Goal: Transaction & Acquisition: Purchase product/service

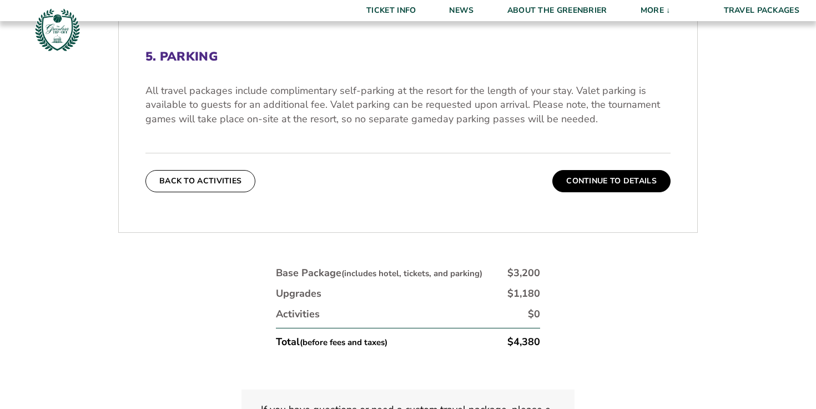
scroll to position [365, 0]
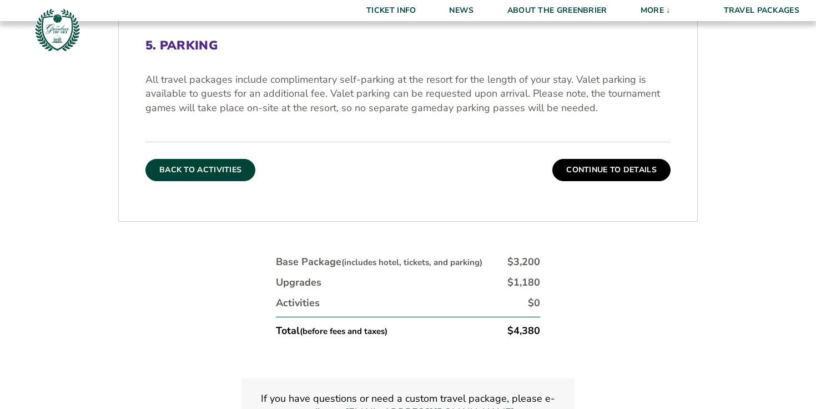
click at [234, 169] on button "Back To Activities" at bounding box center [201, 170] width 110 height 22
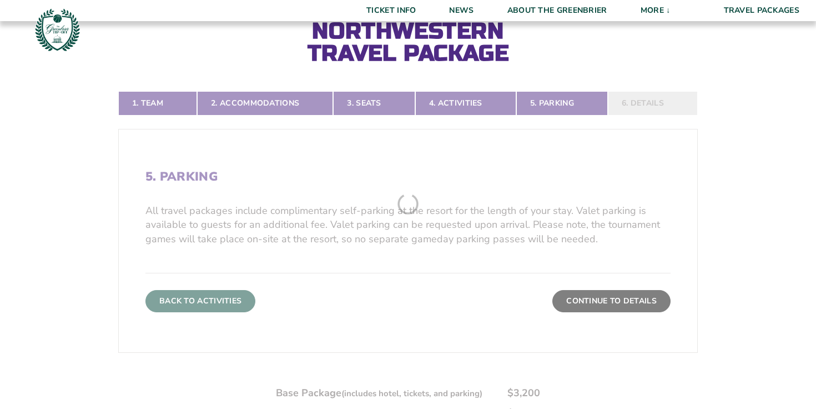
scroll to position [193, 0]
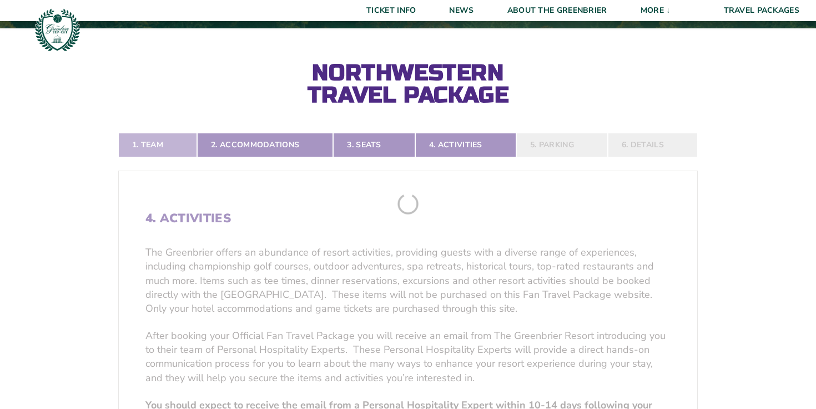
click at [170, 139] on link "1. Team" at bounding box center [157, 145] width 79 height 24
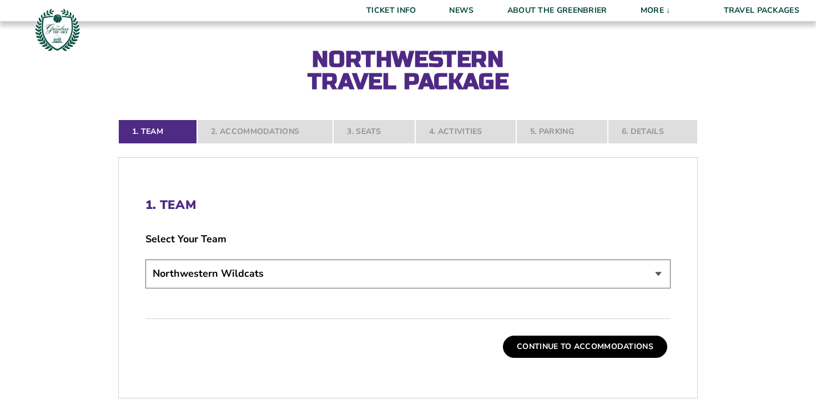
scroll to position [216, 0]
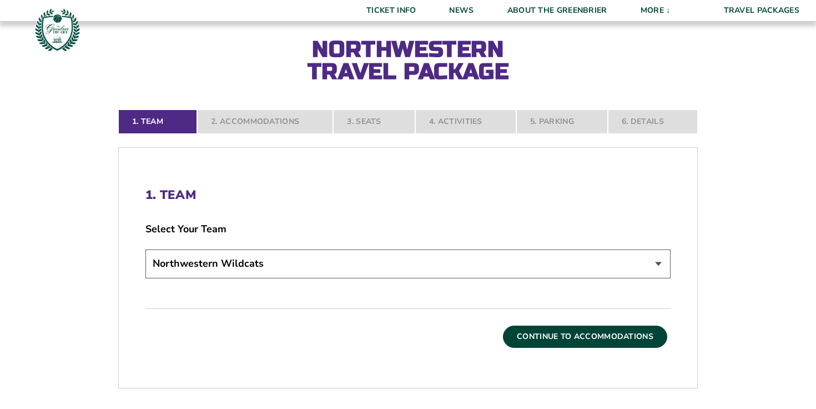
click at [564, 334] on button "Continue To Accommodations" at bounding box center [585, 336] width 164 height 22
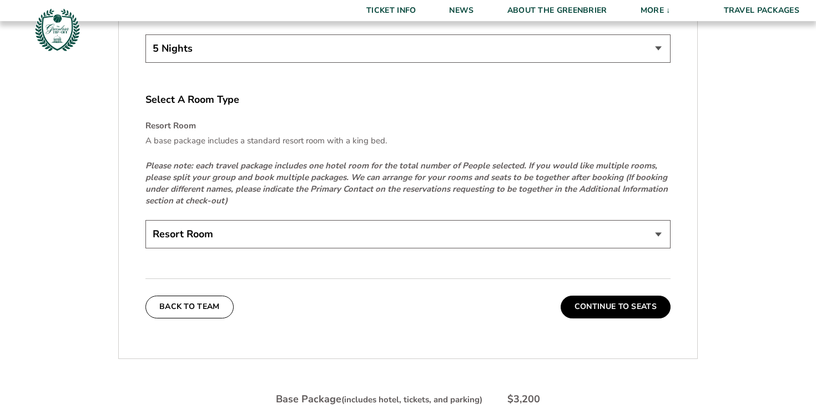
scroll to position [1670, 0]
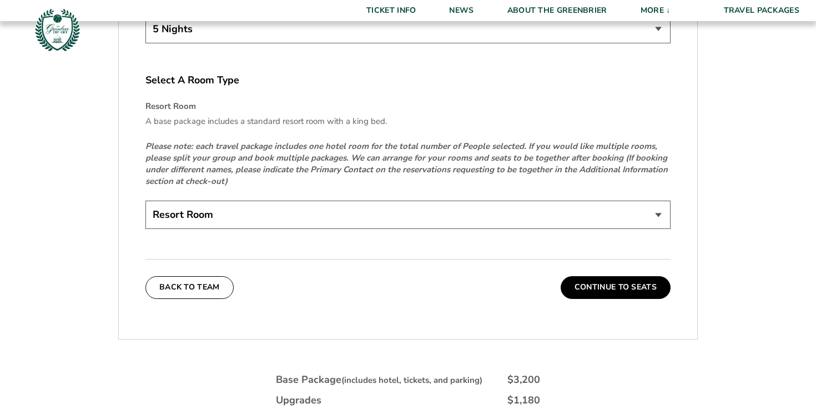
click at [537, 217] on select "Resort Room" at bounding box center [408, 215] width 525 height 28
click at [598, 286] on button "Continue To Seats" at bounding box center [616, 287] width 110 height 22
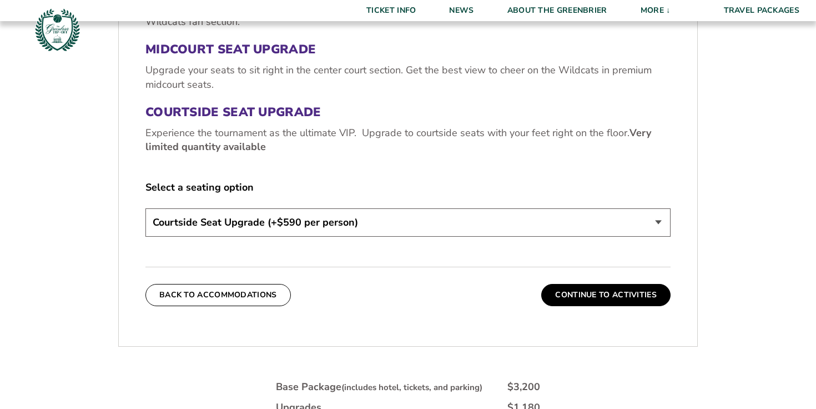
scroll to position [459, 0]
click at [564, 224] on select "Standard Game Tickets Midcourt Seat Upgrade (+$130 per person) Courtside Seat U…" at bounding box center [408, 222] width 525 height 28
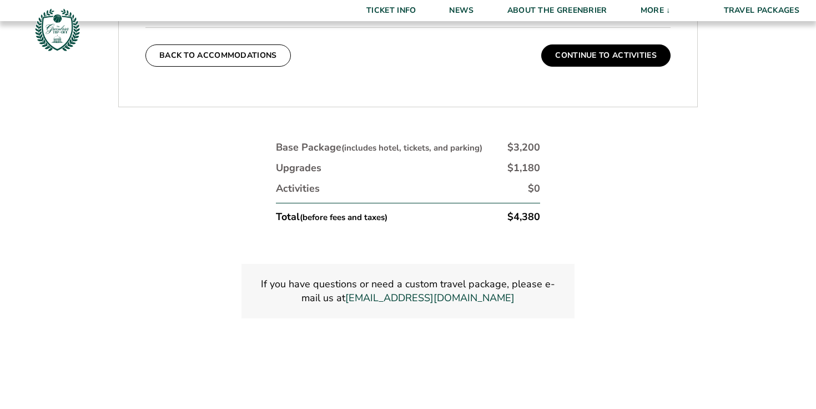
scroll to position [737, 0]
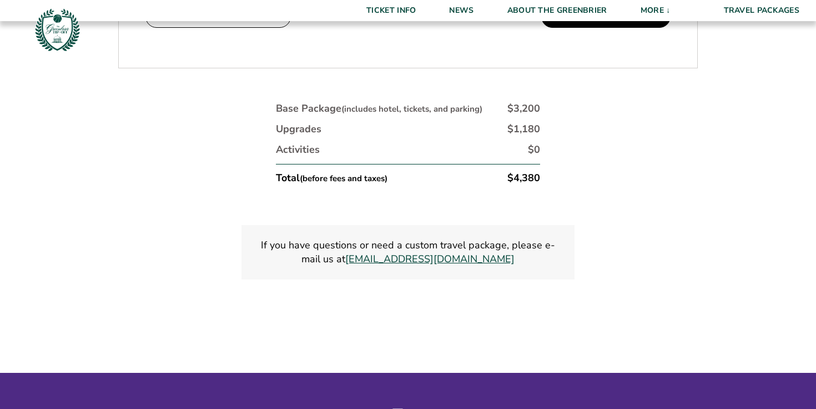
drag, startPoint x: 511, startPoint y: 255, endPoint x: 354, endPoint y: 255, distance: 157.2
click at [354, 255] on p "If you have questions or need a custom travel package, please e-mail us at [EMA…" at bounding box center [408, 252] width 307 height 28
copy link "[EMAIL_ADDRESS][DOMAIN_NAME]"
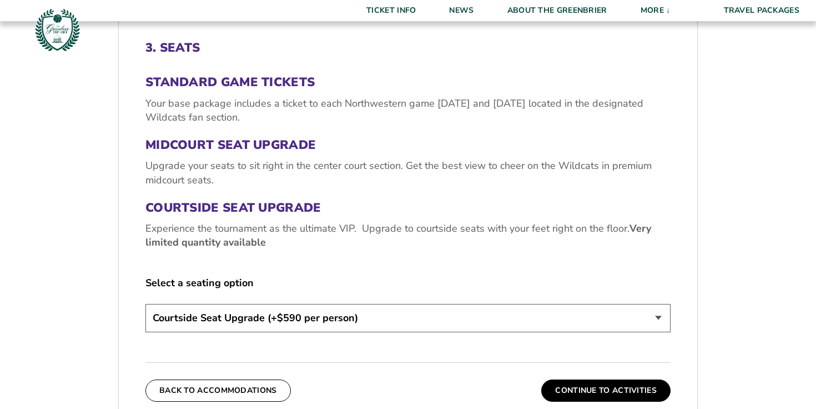
scroll to position [669, 0]
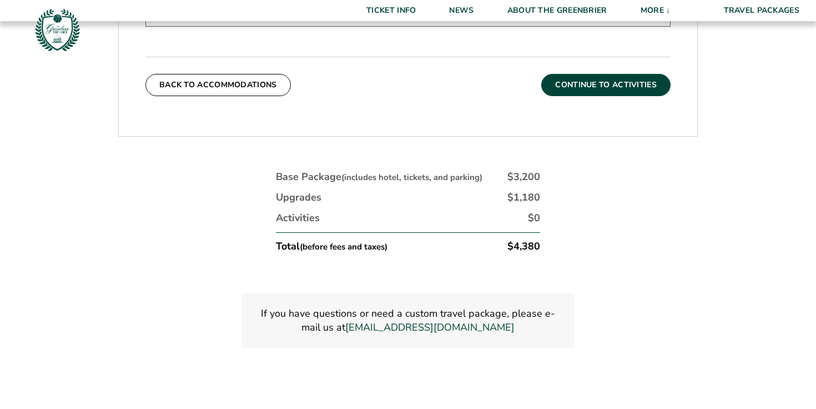
click at [590, 83] on button "Continue To Activities" at bounding box center [606, 85] width 129 height 22
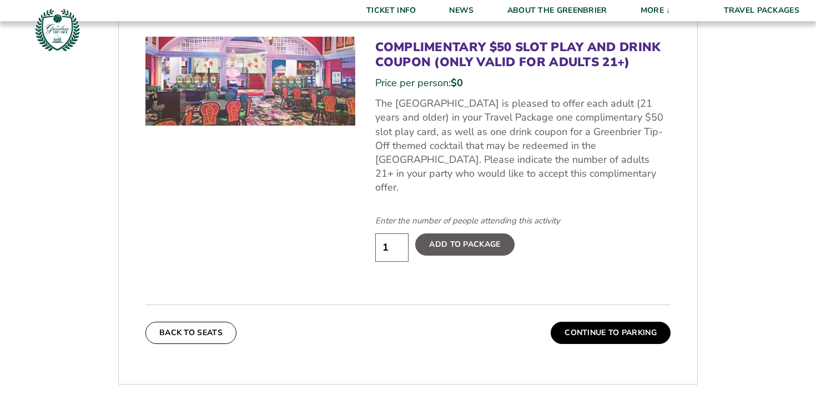
scroll to position [611, 0]
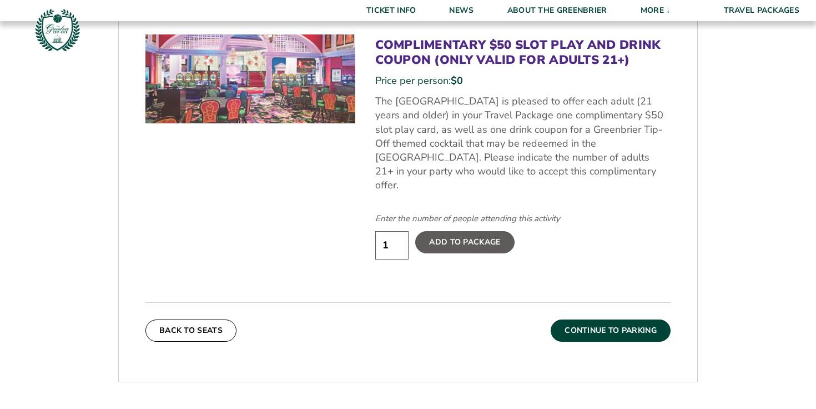
click at [600, 319] on button "Continue To Parking" at bounding box center [611, 330] width 120 height 22
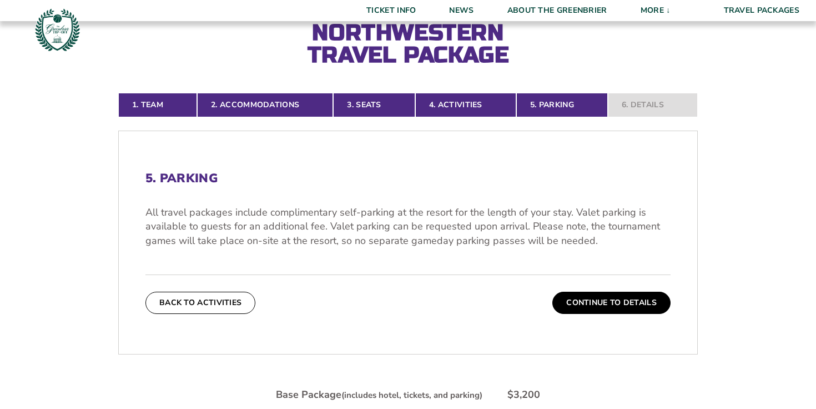
scroll to position [238, 0]
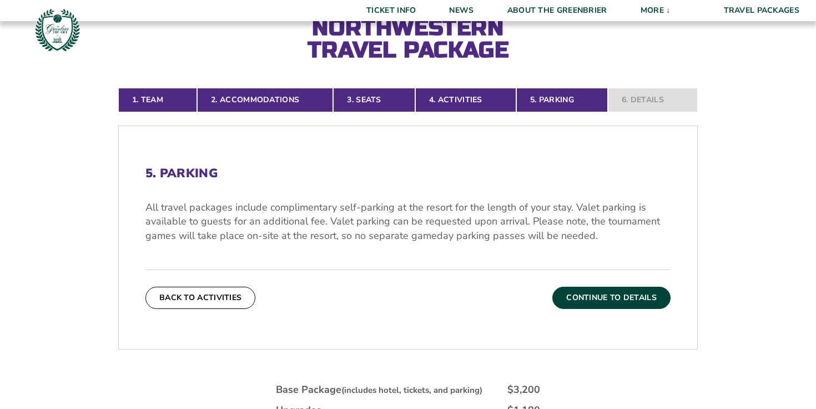
click at [623, 303] on button "Continue To Details" at bounding box center [612, 298] width 118 height 22
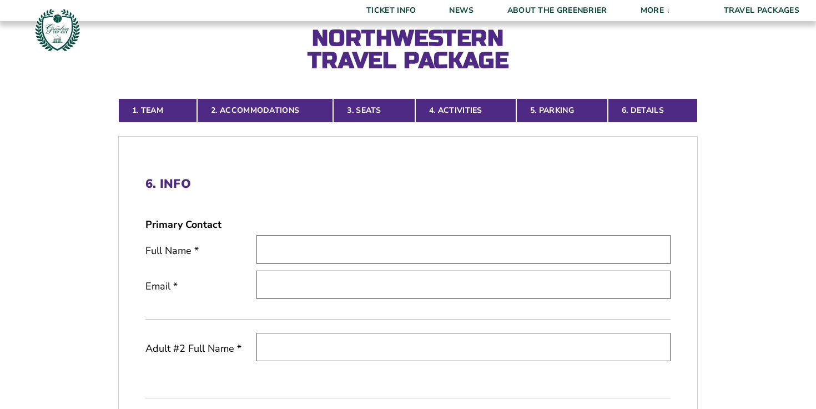
scroll to position [156, 0]
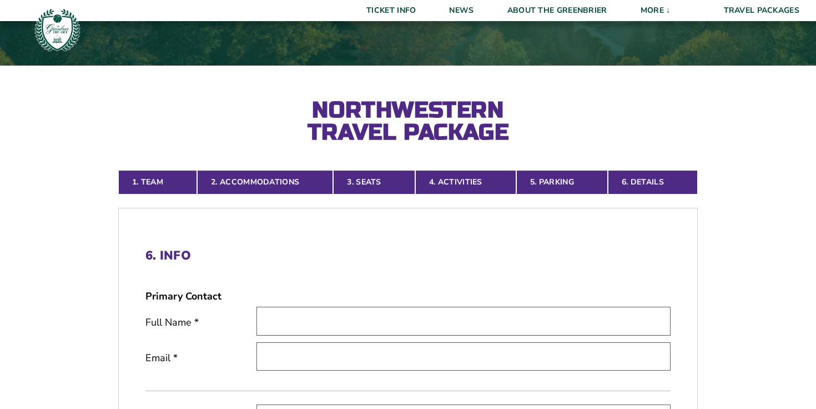
click at [413, 133] on h2 "Northwestern Travel Package" at bounding box center [408, 121] width 244 height 44
click at [46, 41] on img at bounding box center [57, 30] width 48 height 48
